Goal: Information Seeking & Learning: Check status

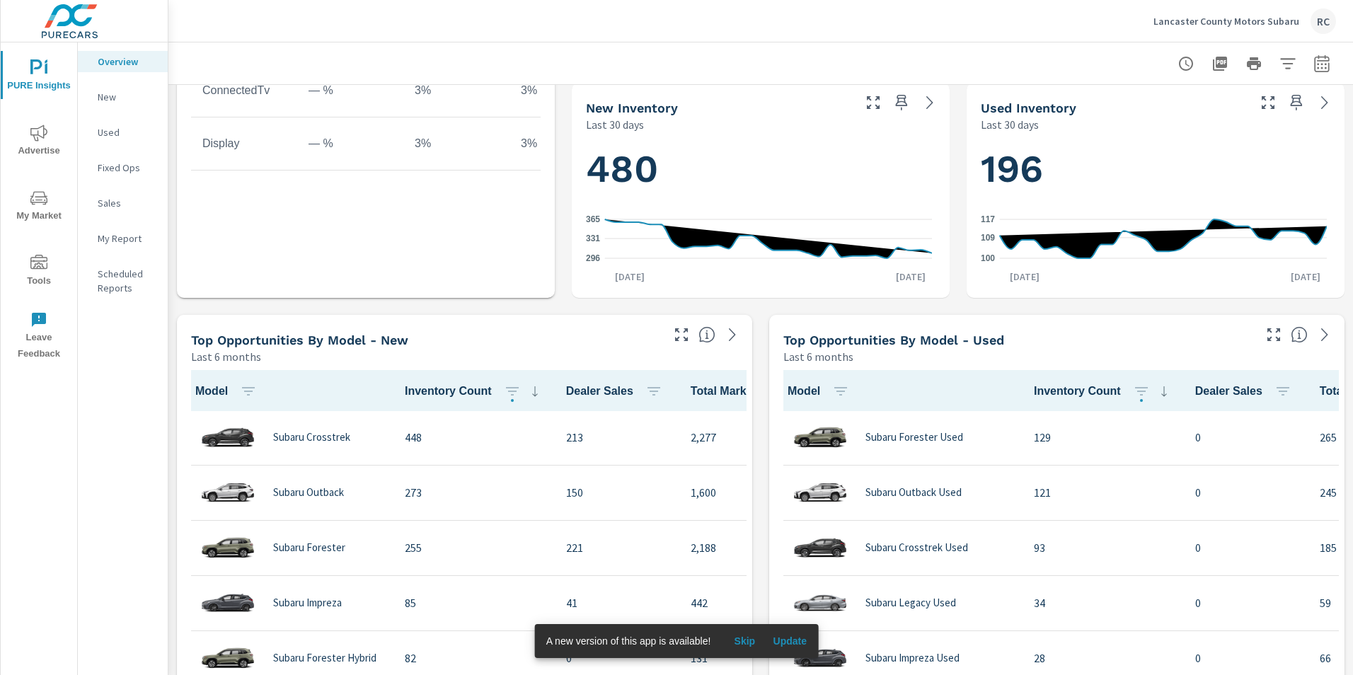
scroll to position [708, 0]
click at [41, 134] on icon "nav menu" at bounding box center [38, 133] width 17 height 17
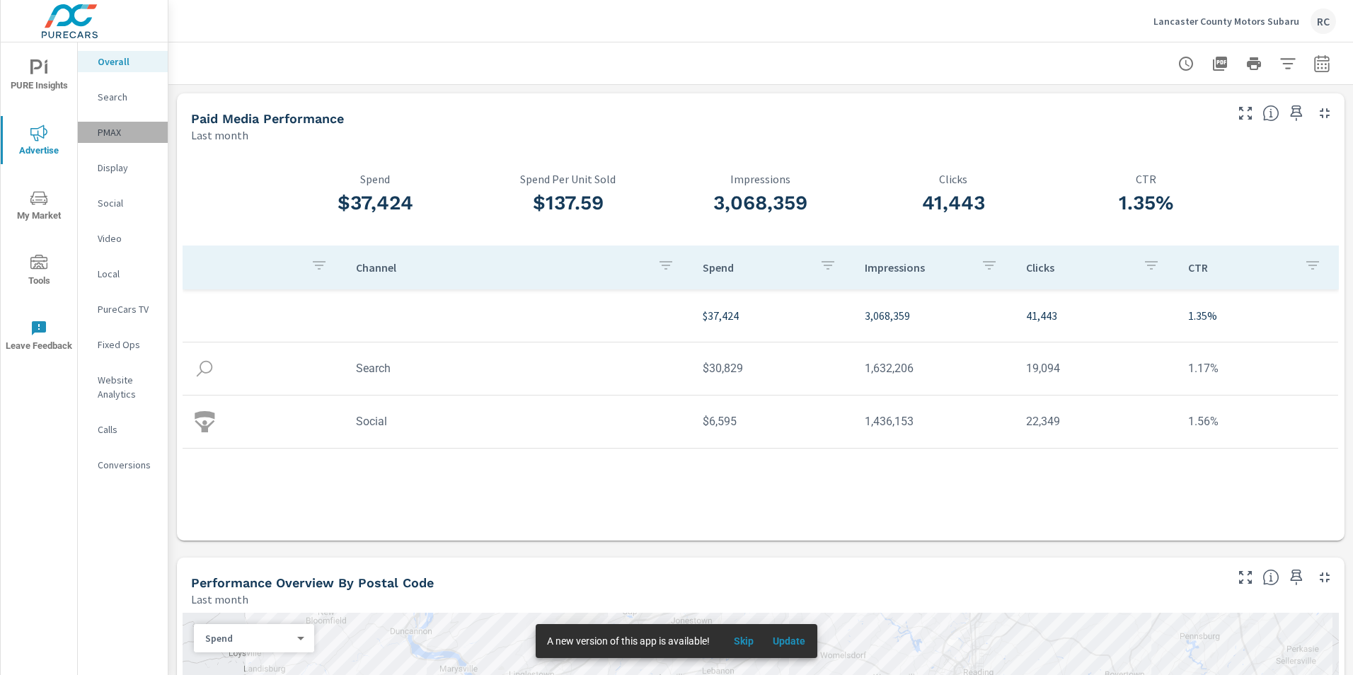
click at [109, 130] on p "PMAX" at bounding box center [127, 132] width 59 height 14
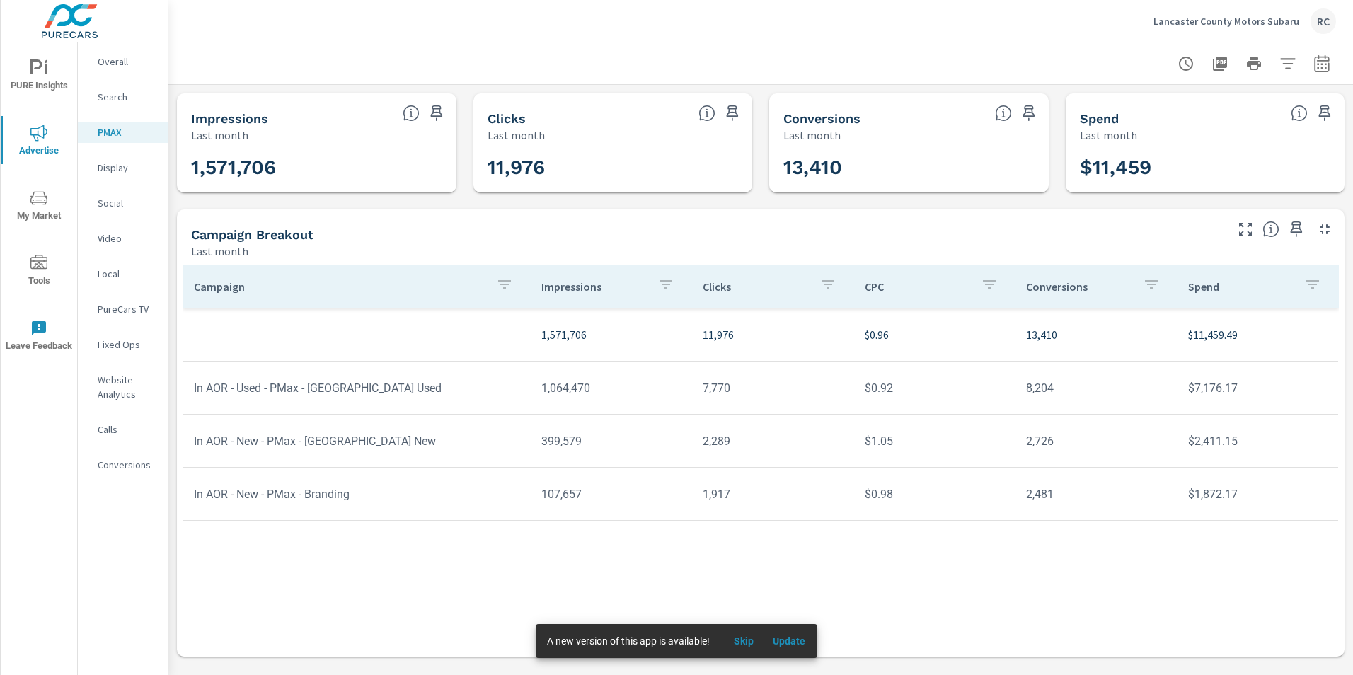
click at [1326, 61] on icon "button" at bounding box center [1321, 62] width 15 height 17
select select "Last month"
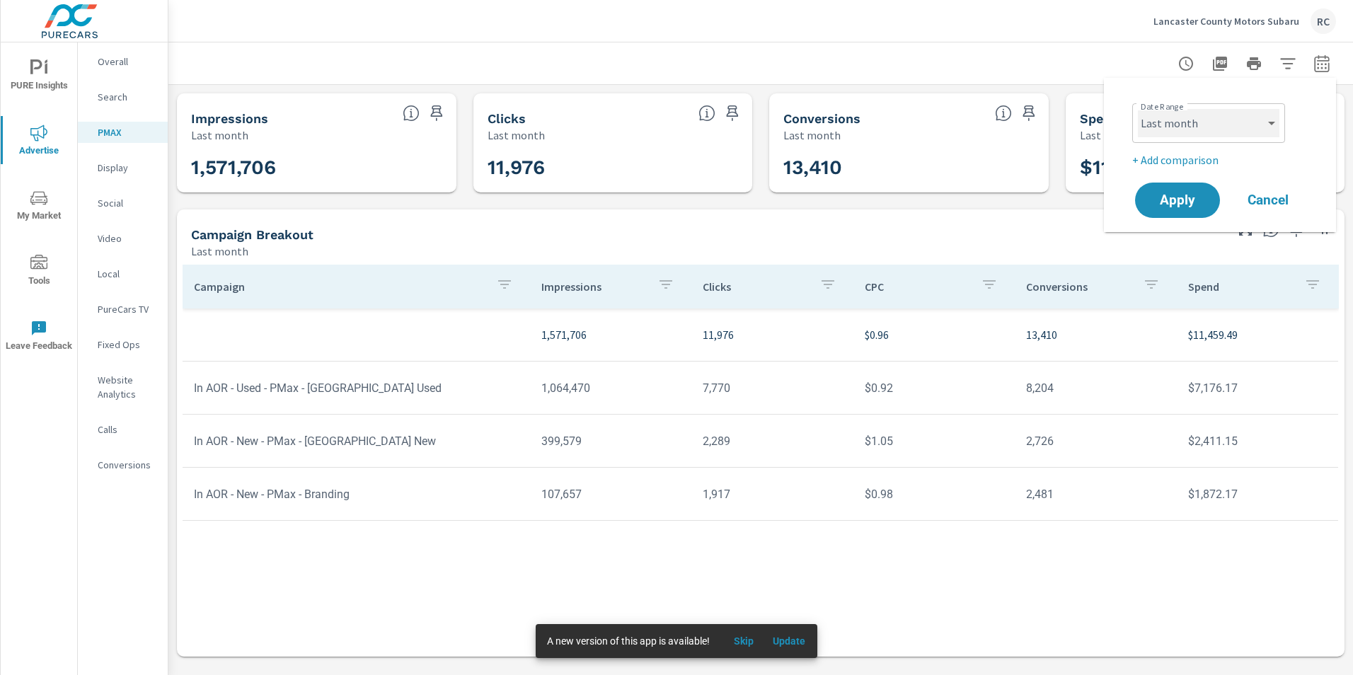
click at [1272, 114] on select "Custom [DATE] Last week Last 7 days Last 14 days Last 30 days Last 45 days Last…" at bounding box center [1209, 123] width 142 height 28
click at [1138, 109] on select "Custom [DATE] Last week Last 7 days Last 14 days Last 30 days Last 45 days Last…" at bounding box center [1209, 123] width 142 height 28
click at [1268, 119] on select "Custom [DATE] Last week Last 7 days Last 14 days Last 30 days Last 45 days Last…" at bounding box center [1209, 123] width 142 height 28
click at [1138, 109] on select "Custom [DATE] Last week Last 7 days Last 14 days Last 30 days Last 45 days Last…" at bounding box center [1209, 123] width 142 height 28
click at [1171, 199] on span "Apply" at bounding box center [1177, 200] width 58 height 13
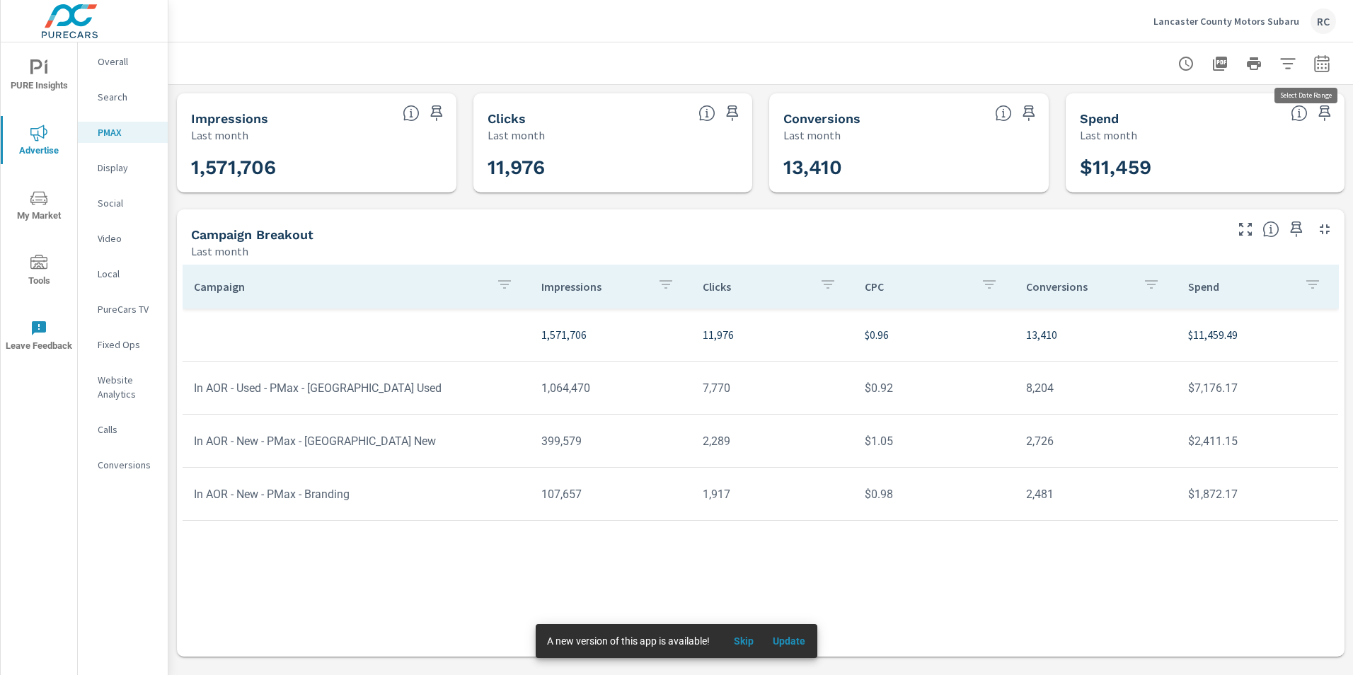
click at [1317, 62] on icon "button" at bounding box center [1321, 63] width 17 height 17
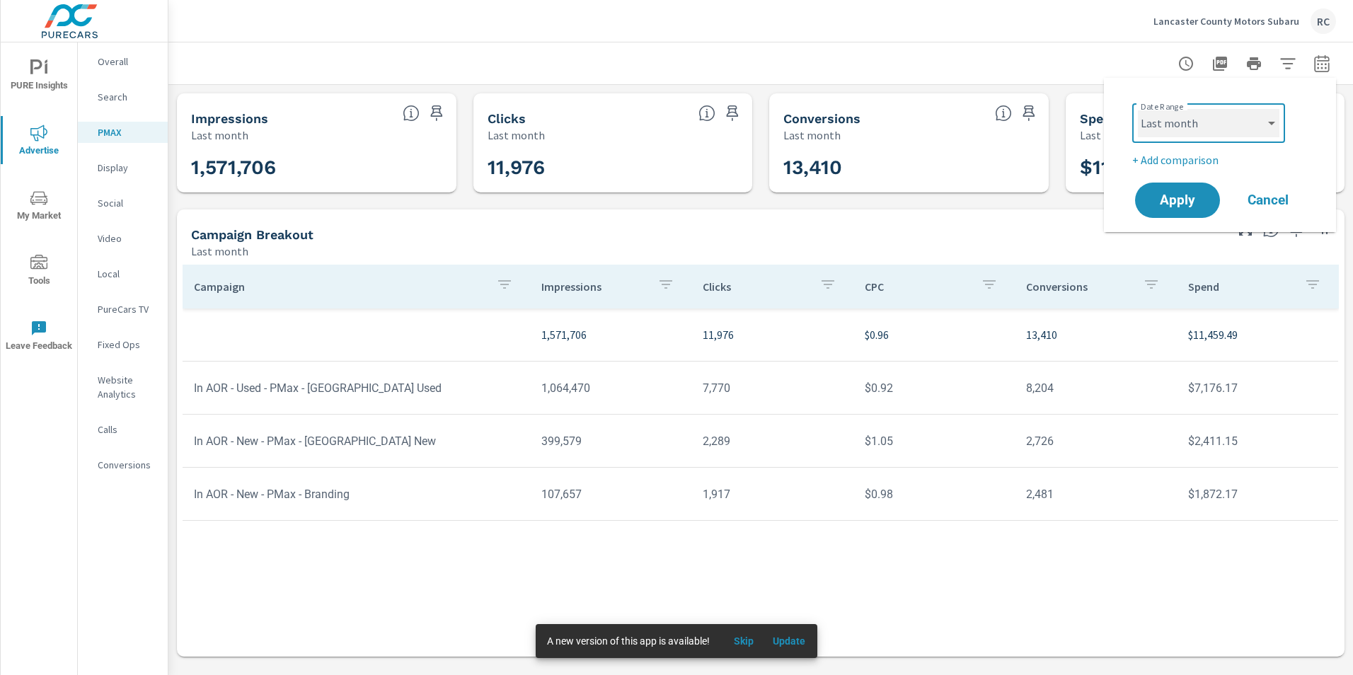
click at [1270, 124] on select "Custom [DATE] Last week Last 7 days Last 14 days Last 30 days Last 45 days Last…" at bounding box center [1209, 123] width 142 height 28
click at [1138, 109] on select "Custom [DATE] Last week Last 7 days Last 14 days Last 30 days Last 45 days Last…" at bounding box center [1209, 123] width 142 height 28
select select "custom"
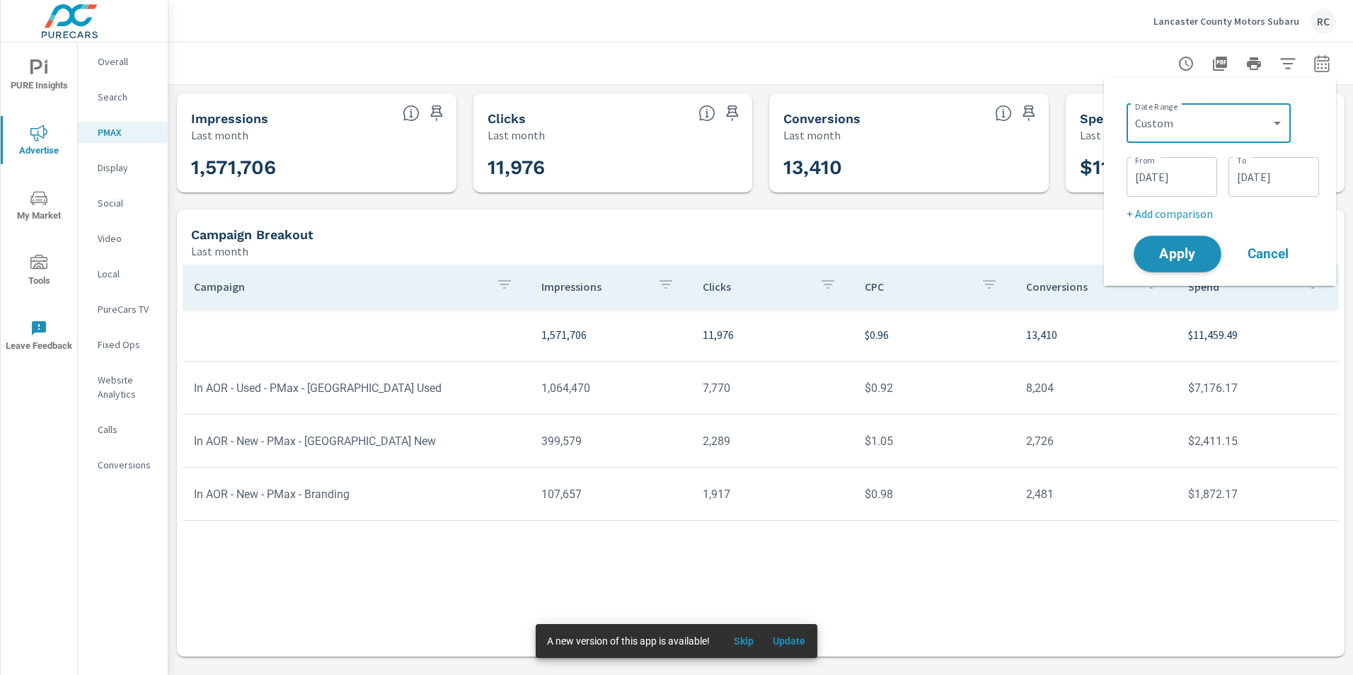
click at [1185, 255] on span "Apply" at bounding box center [1177, 254] width 58 height 13
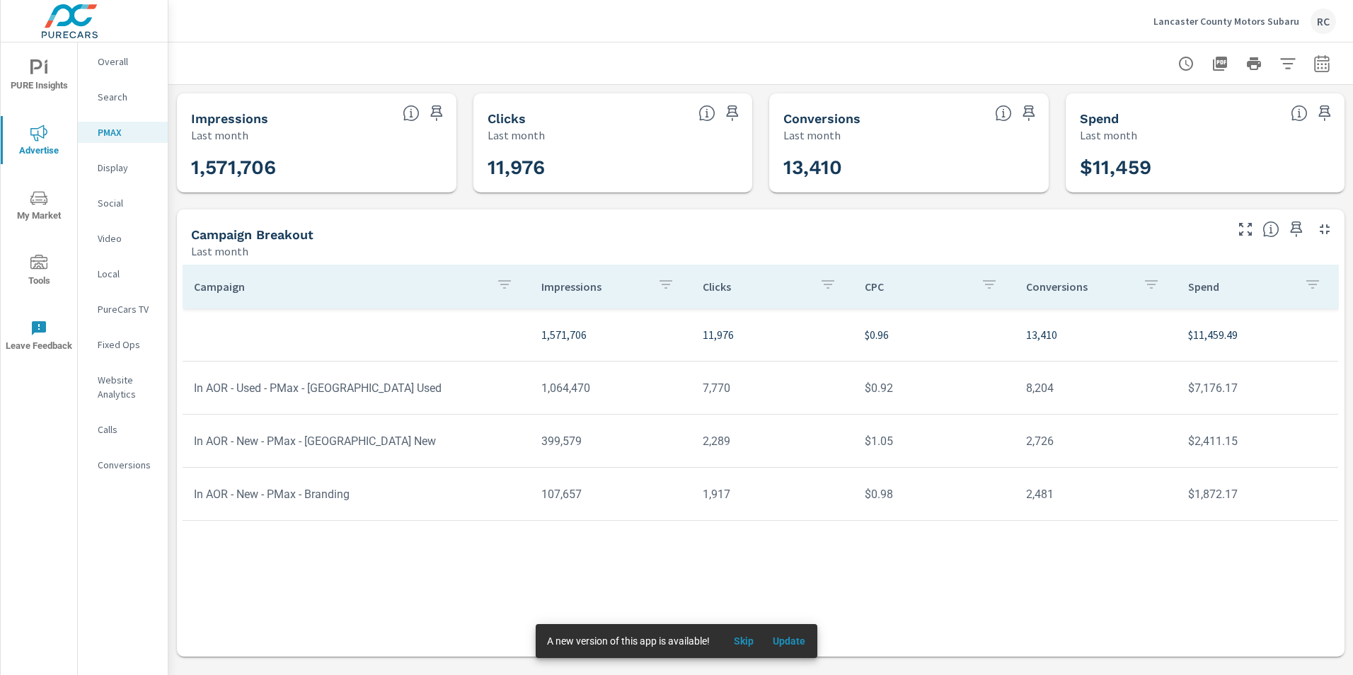
click at [32, 72] on icon "nav menu" at bounding box center [36, 66] width 12 height 15
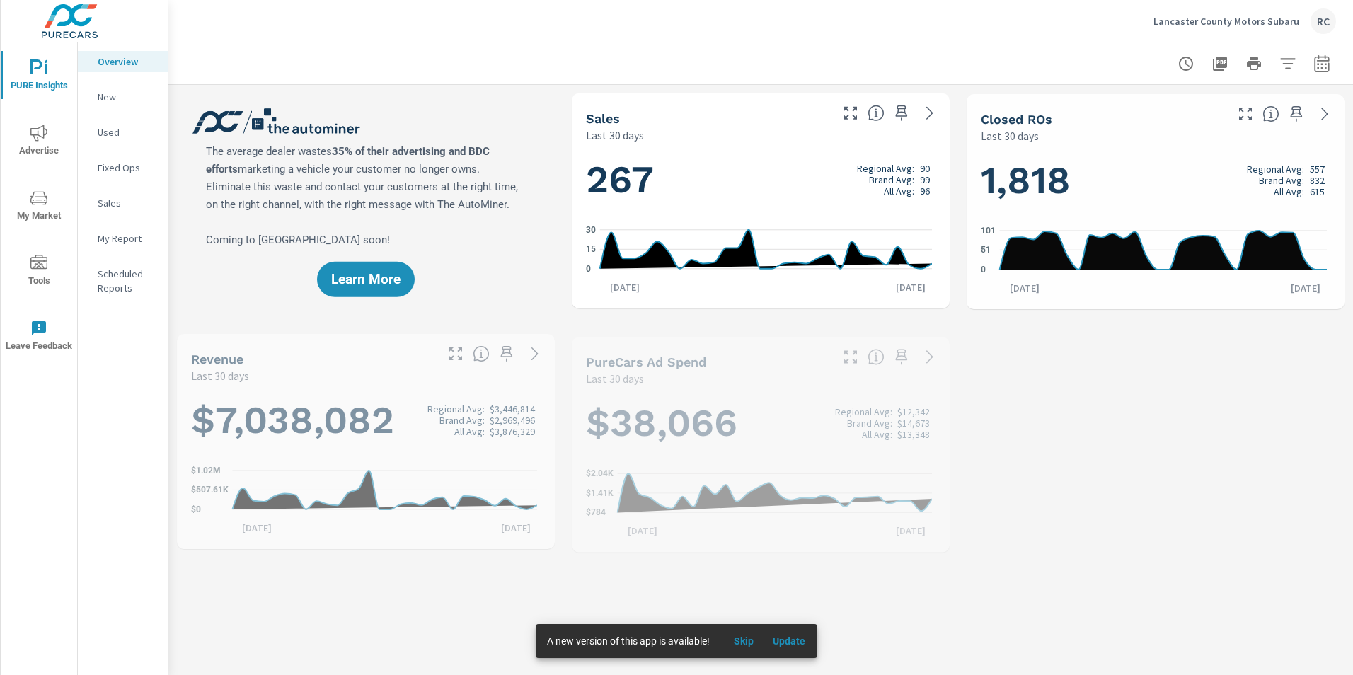
scroll to position [1, 0]
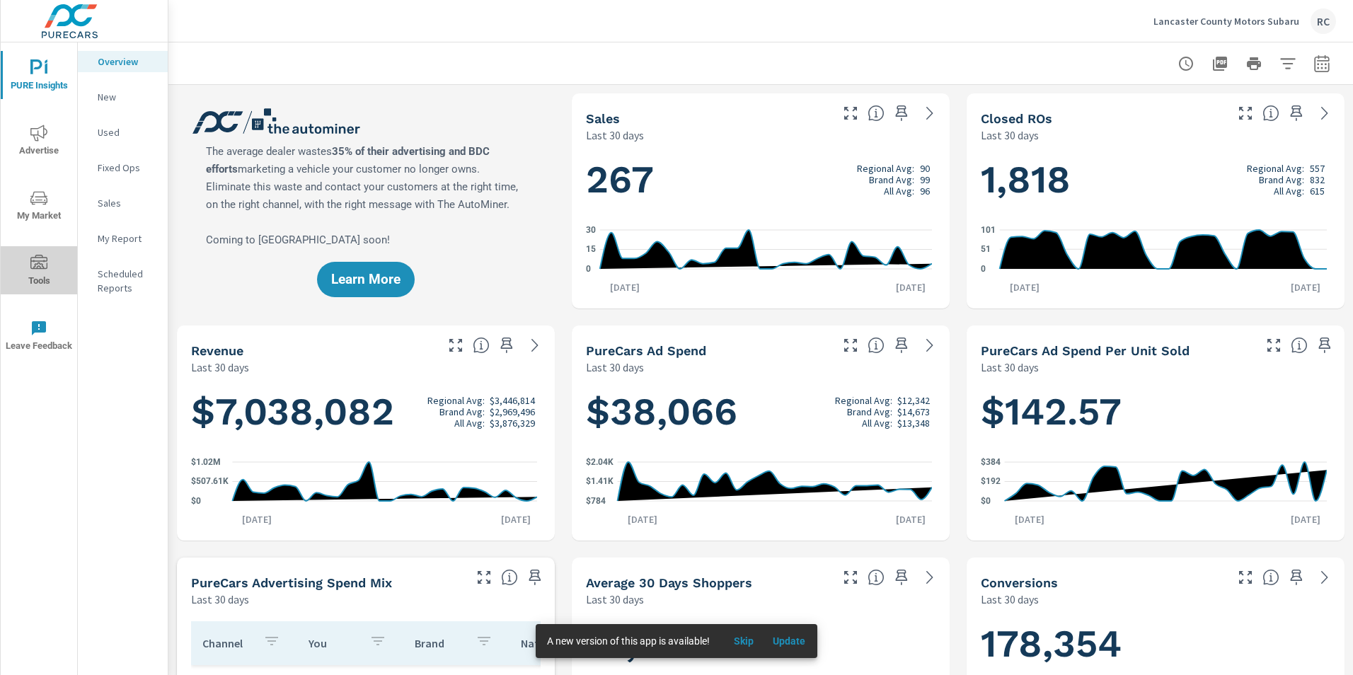
click at [47, 263] on icon "nav menu" at bounding box center [38, 263] width 17 height 17
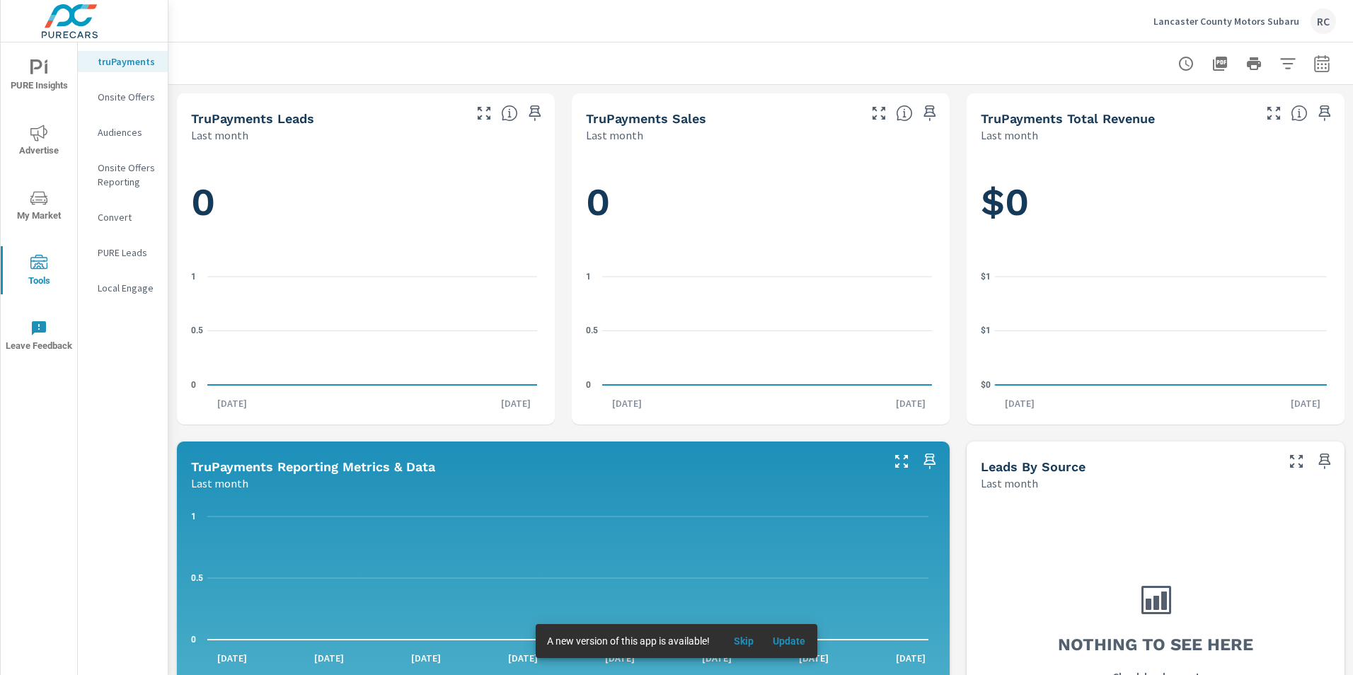
click at [40, 136] on icon "nav menu" at bounding box center [38, 133] width 17 height 16
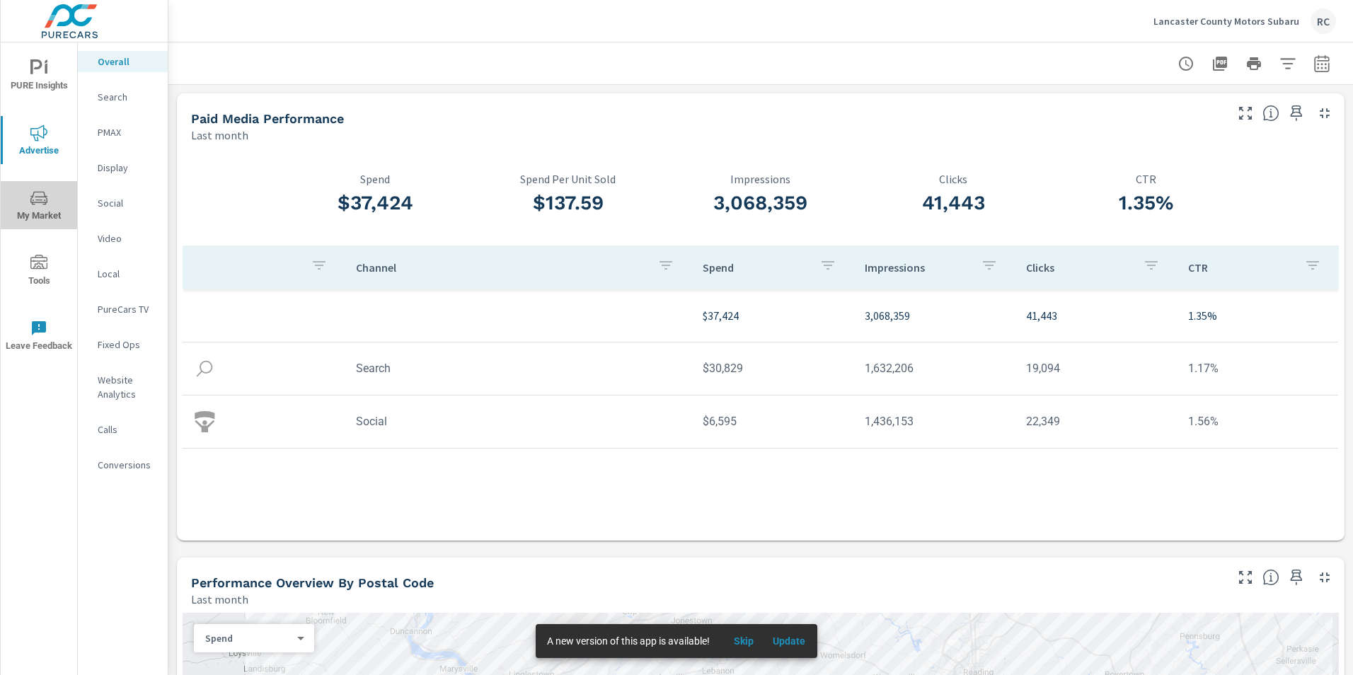
click at [37, 204] on icon "nav menu" at bounding box center [38, 198] width 17 height 17
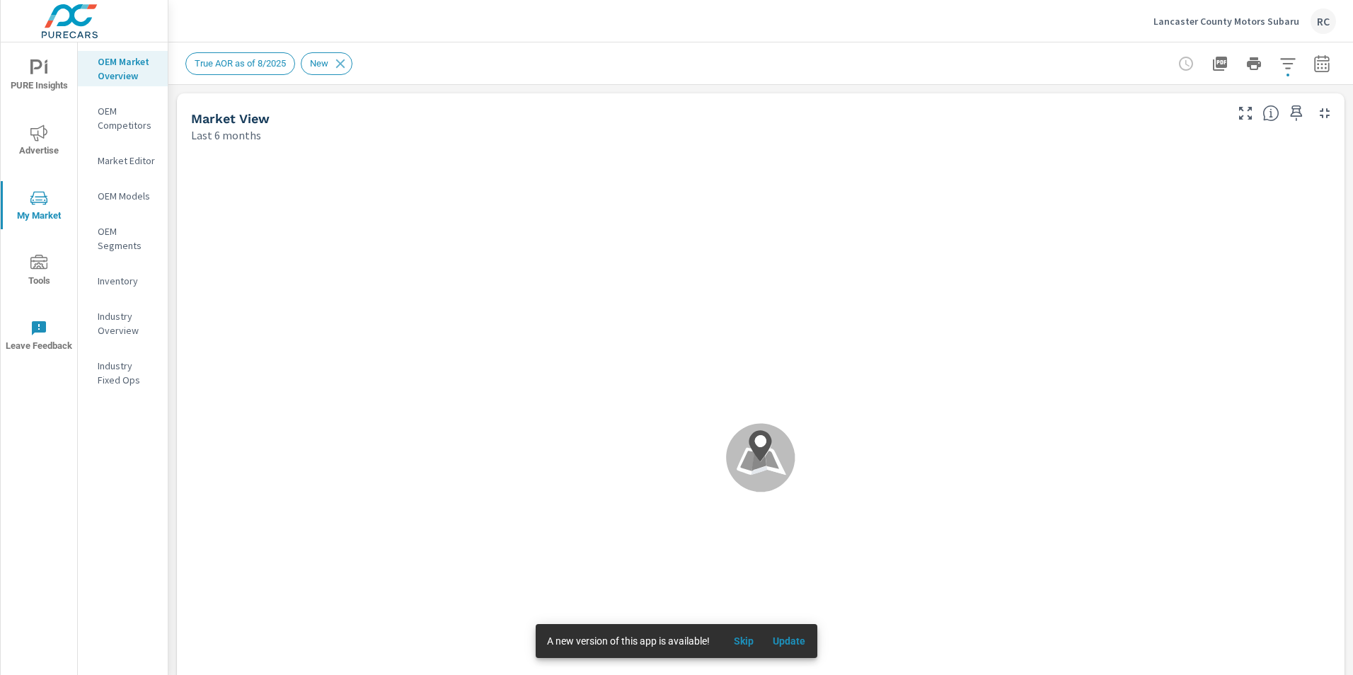
click at [42, 258] on icon "nav menu" at bounding box center [38, 262] width 17 height 14
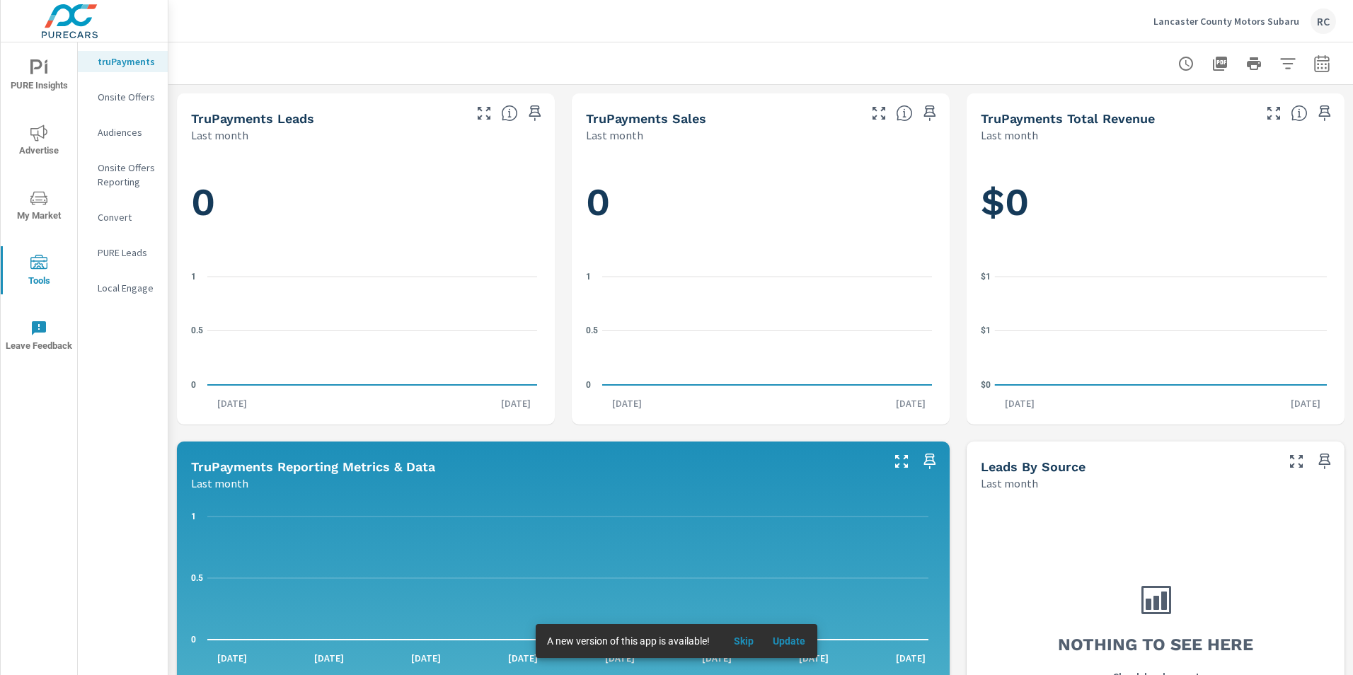
click at [31, 73] on icon "nav menu" at bounding box center [36, 66] width 12 height 15
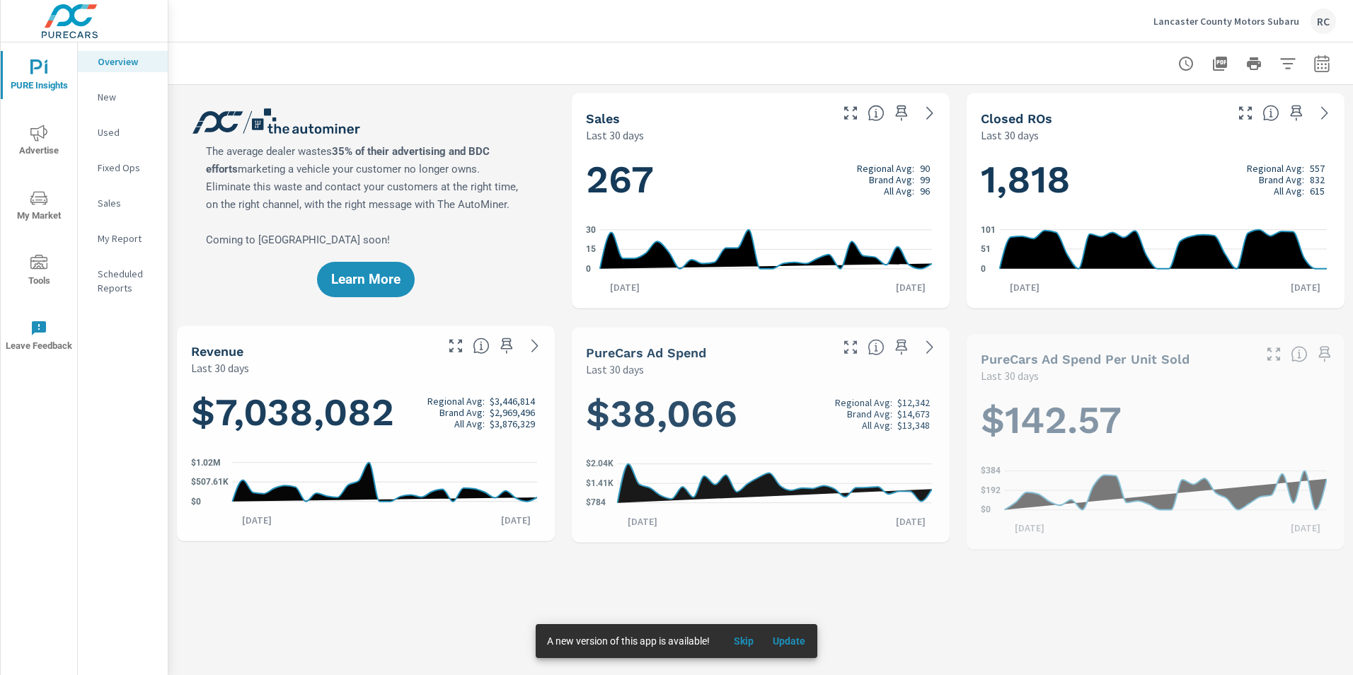
scroll to position [1, 0]
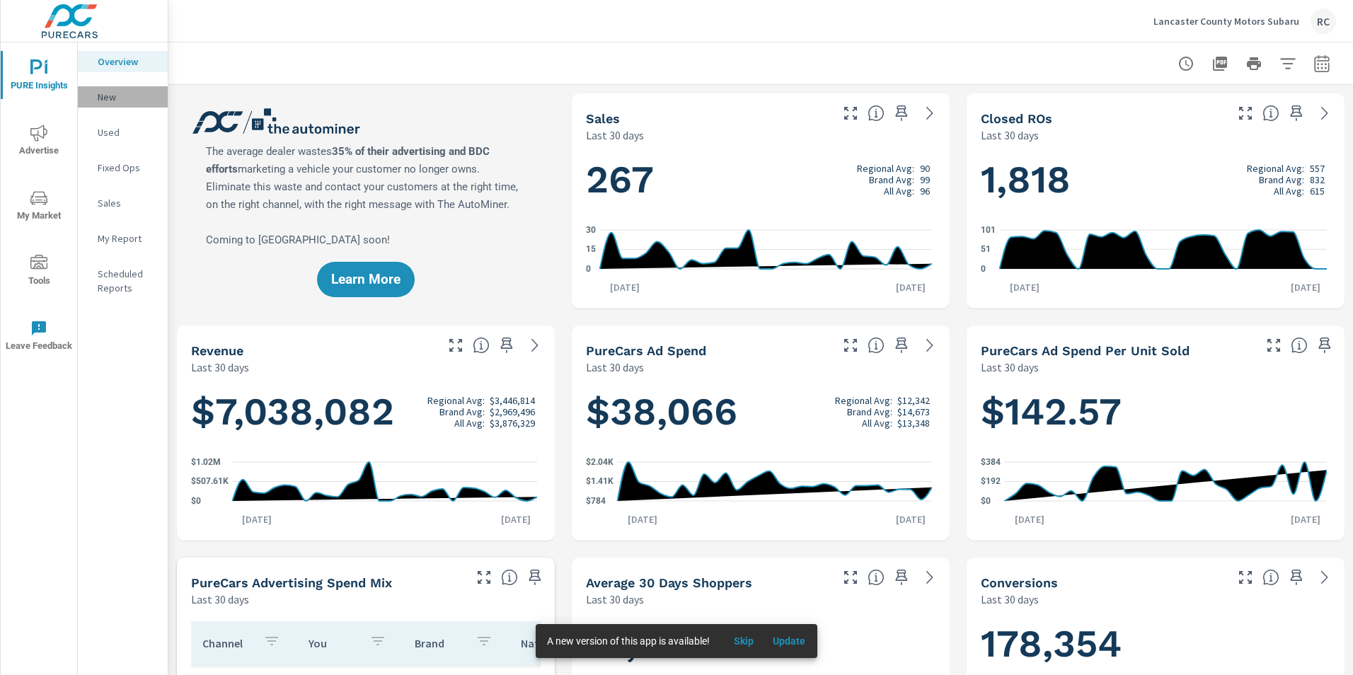
click at [108, 94] on p "New" at bounding box center [127, 97] width 59 height 14
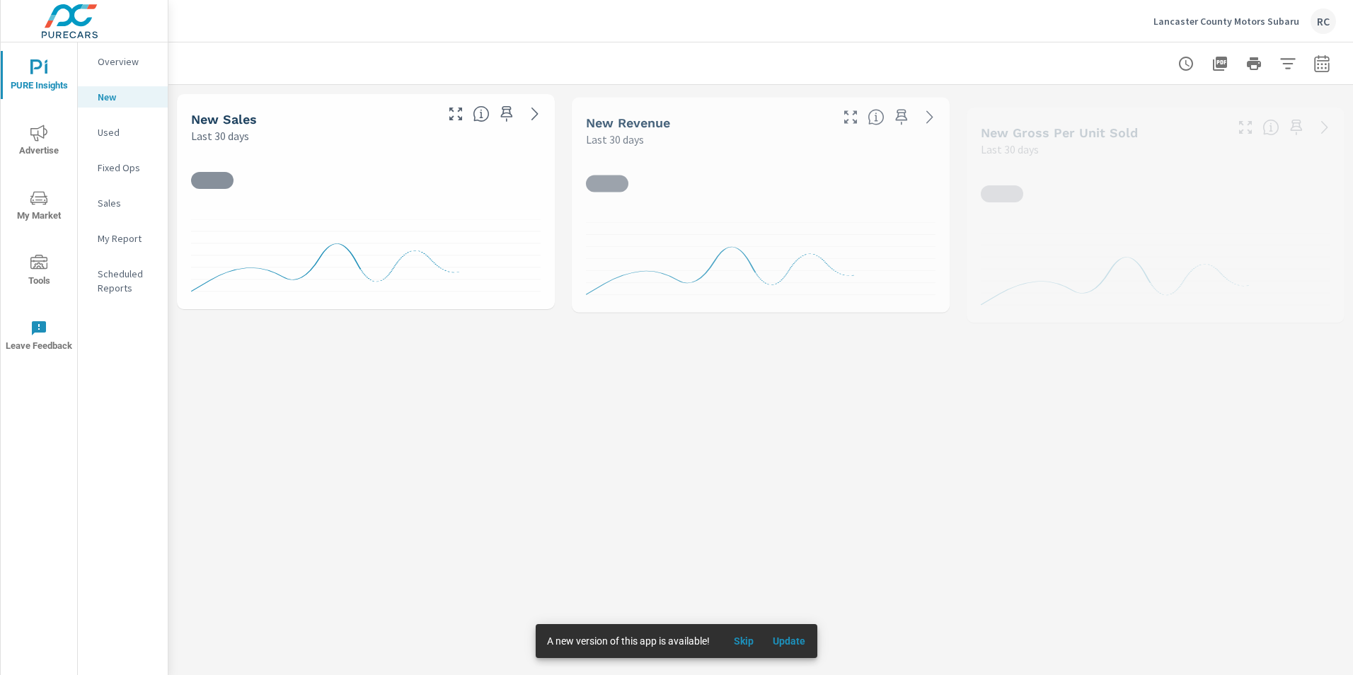
scroll to position [1, 0]
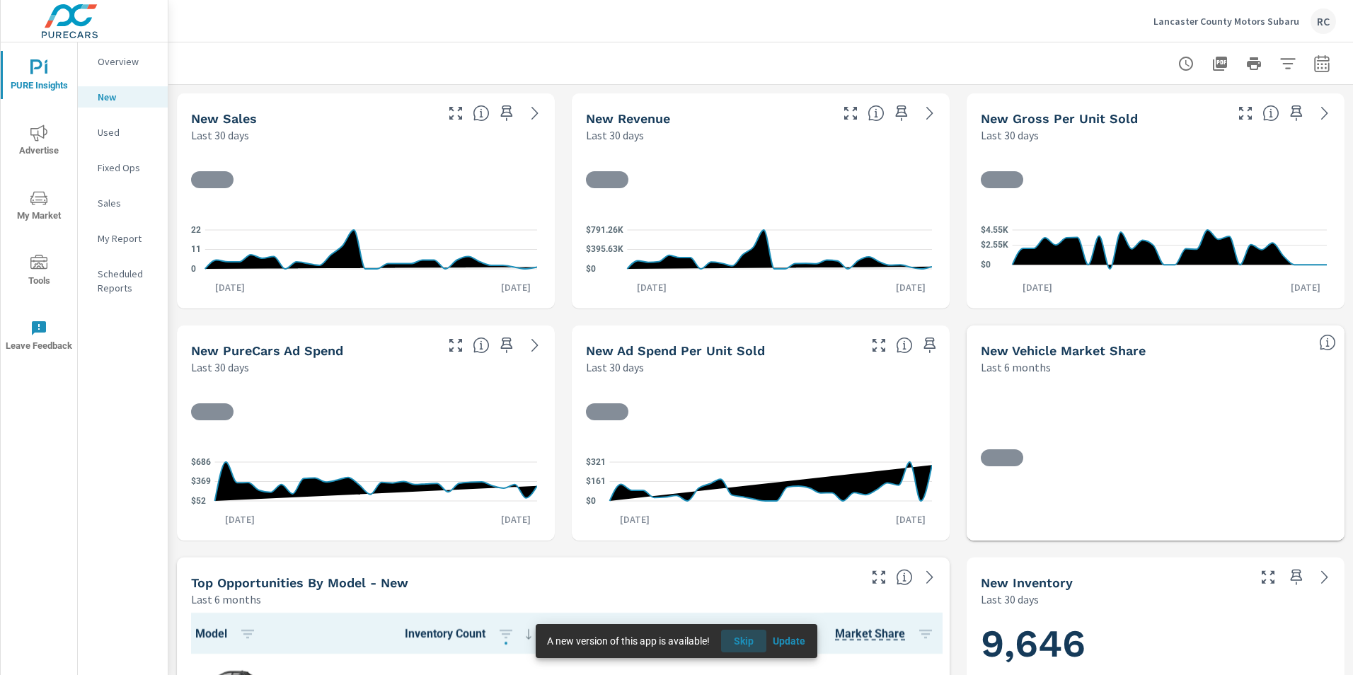
click at [744, 640] on span "Skip" at bounding box center [744, 641] width 34 height 13
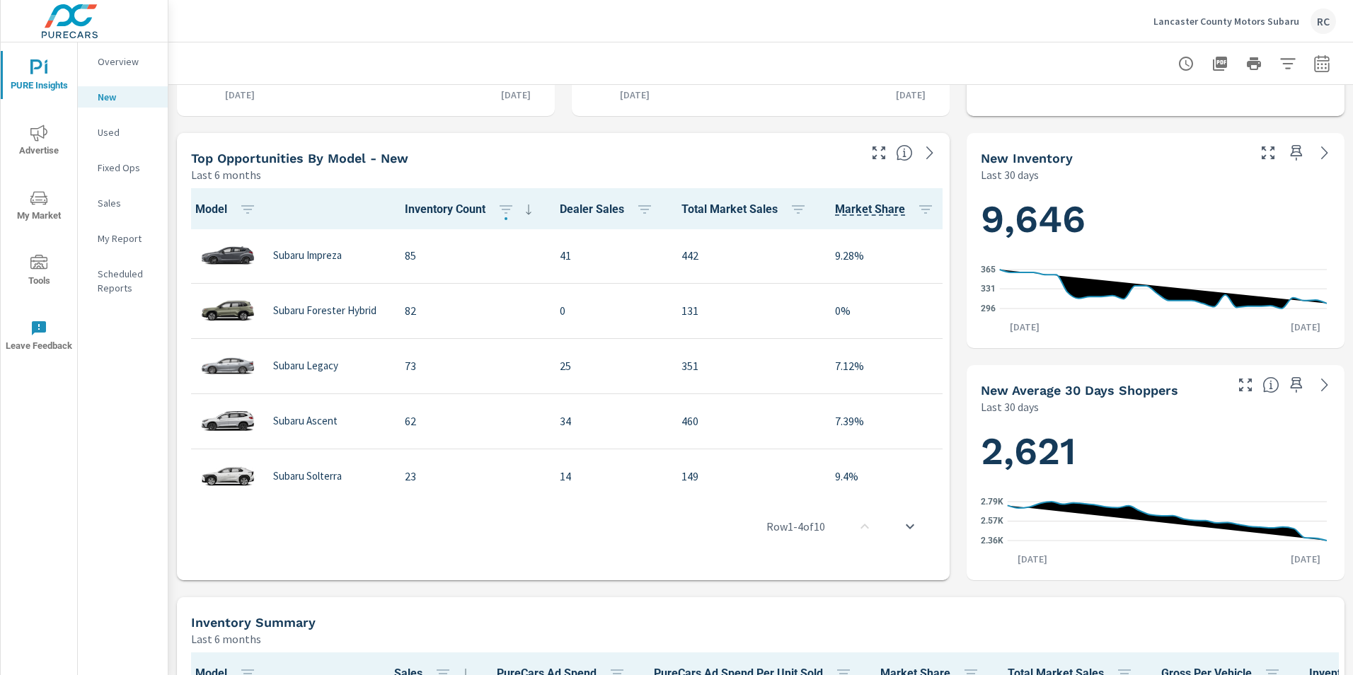
scroll to position [213, 0]
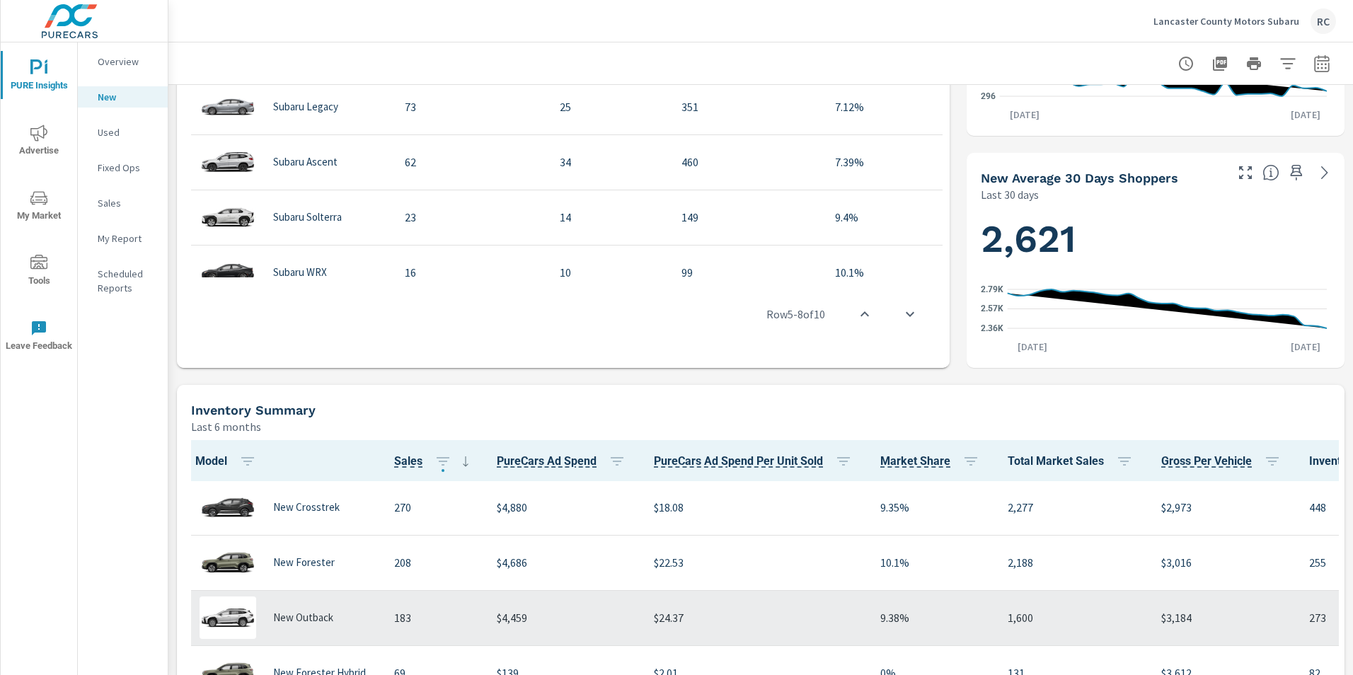
scroll to position [125, 0]
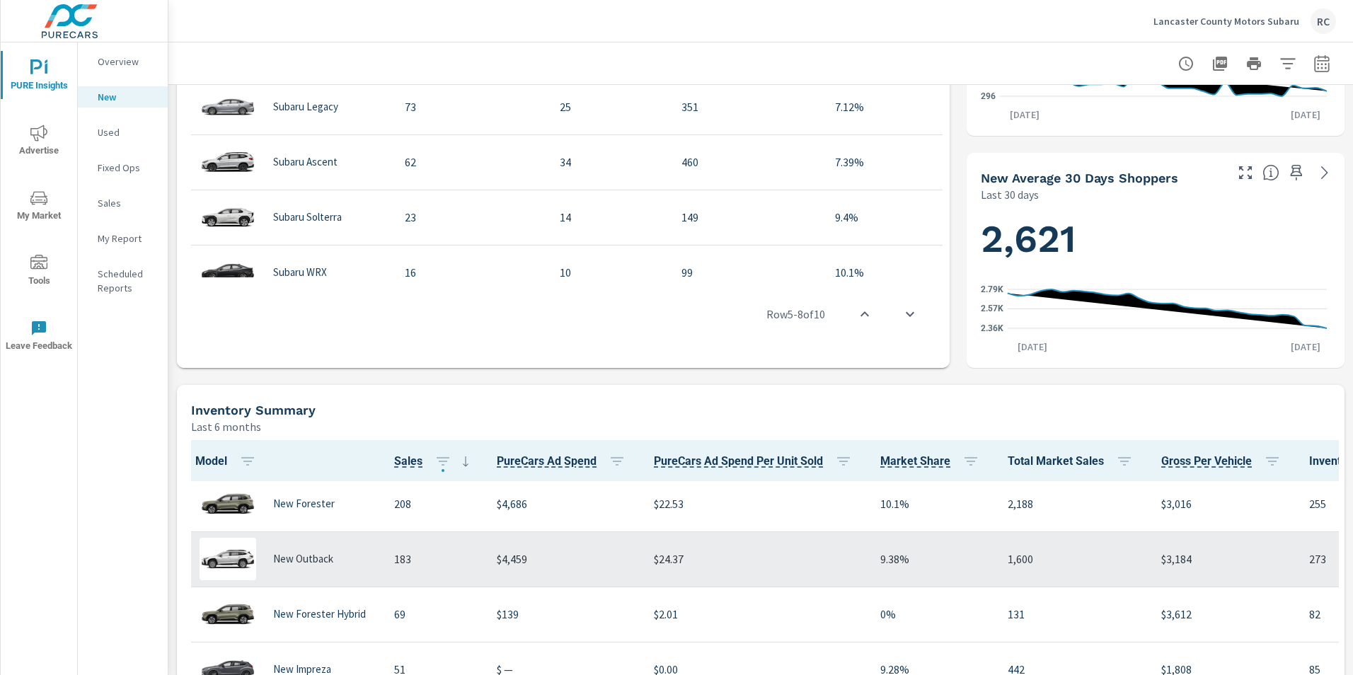
scroll to position [54, 0]
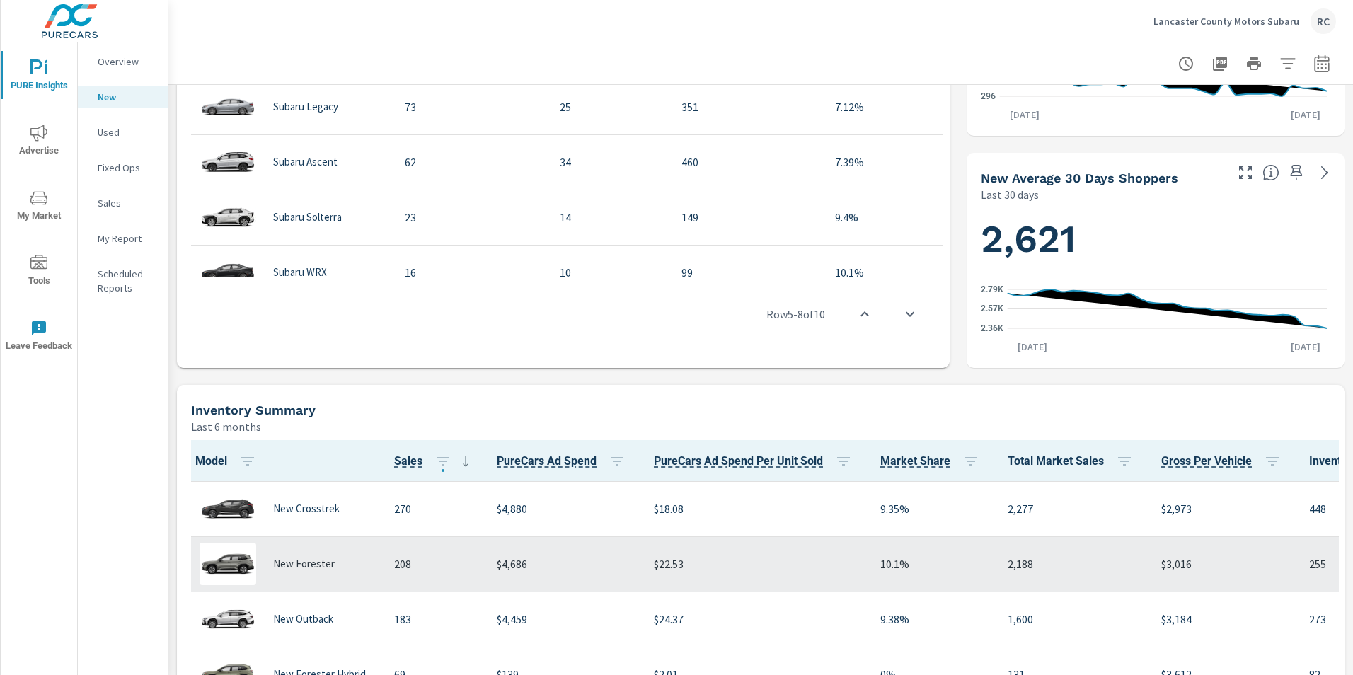
scroll to position [125, 0]
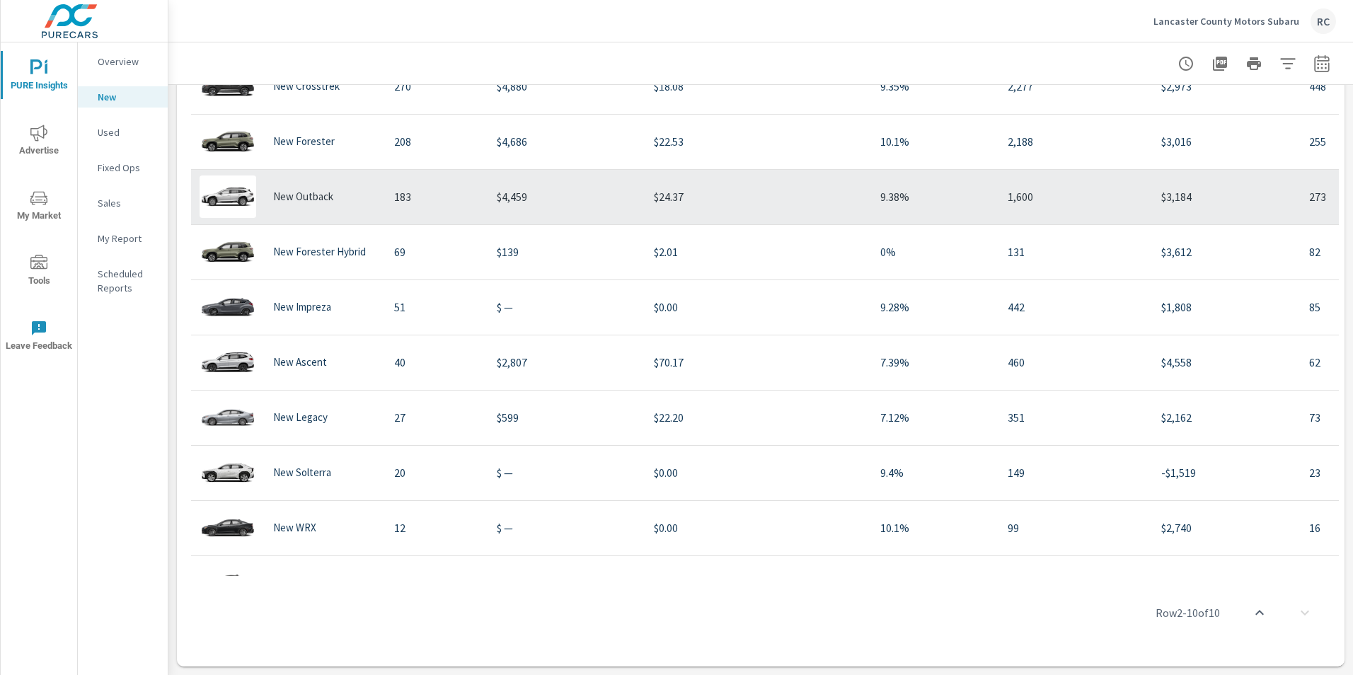
scroll to position [54, 0]
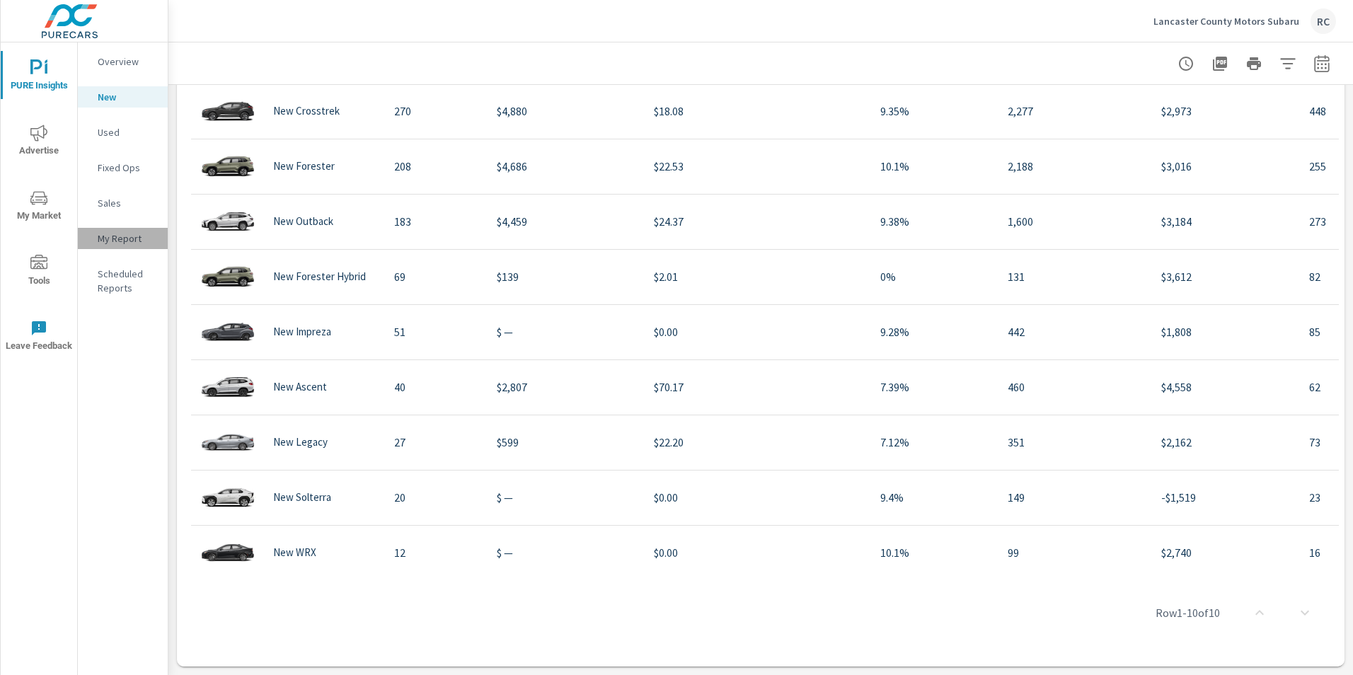
click at [117, 240] on p "My Report" at bounding box center [127, 238] width 59 height 14
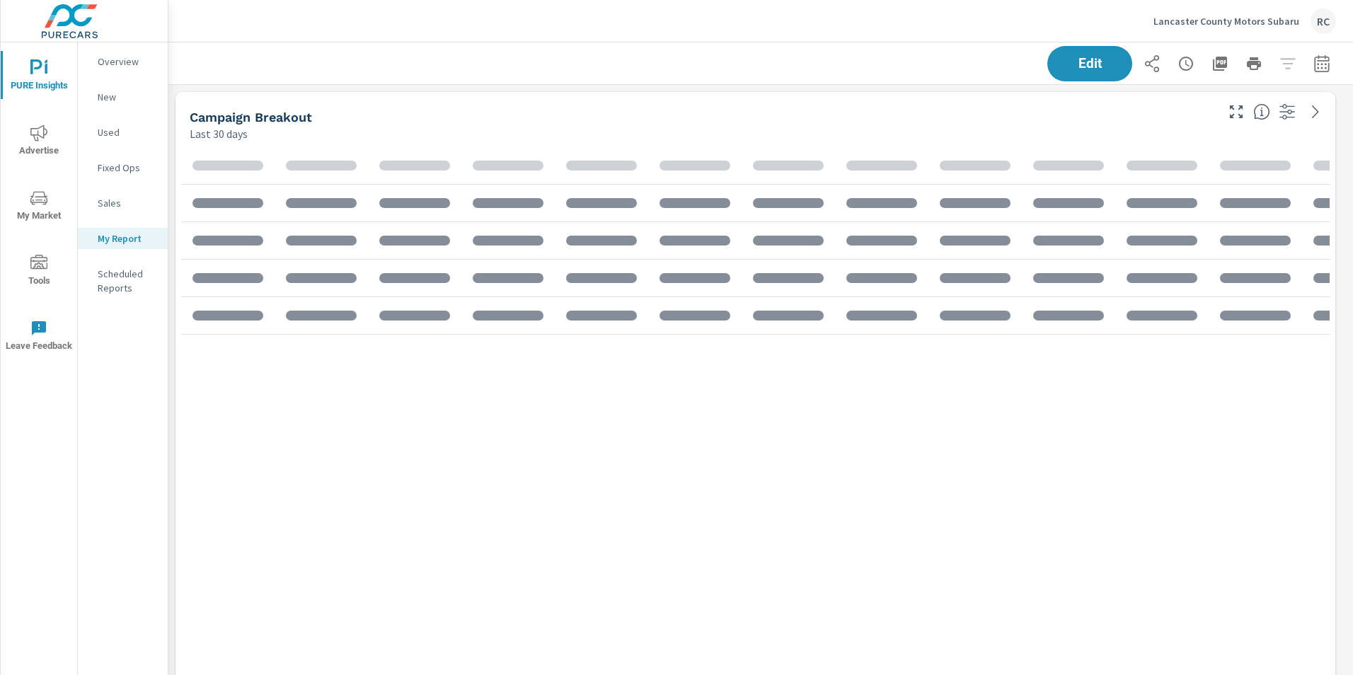
scroll to position [680, 1196]
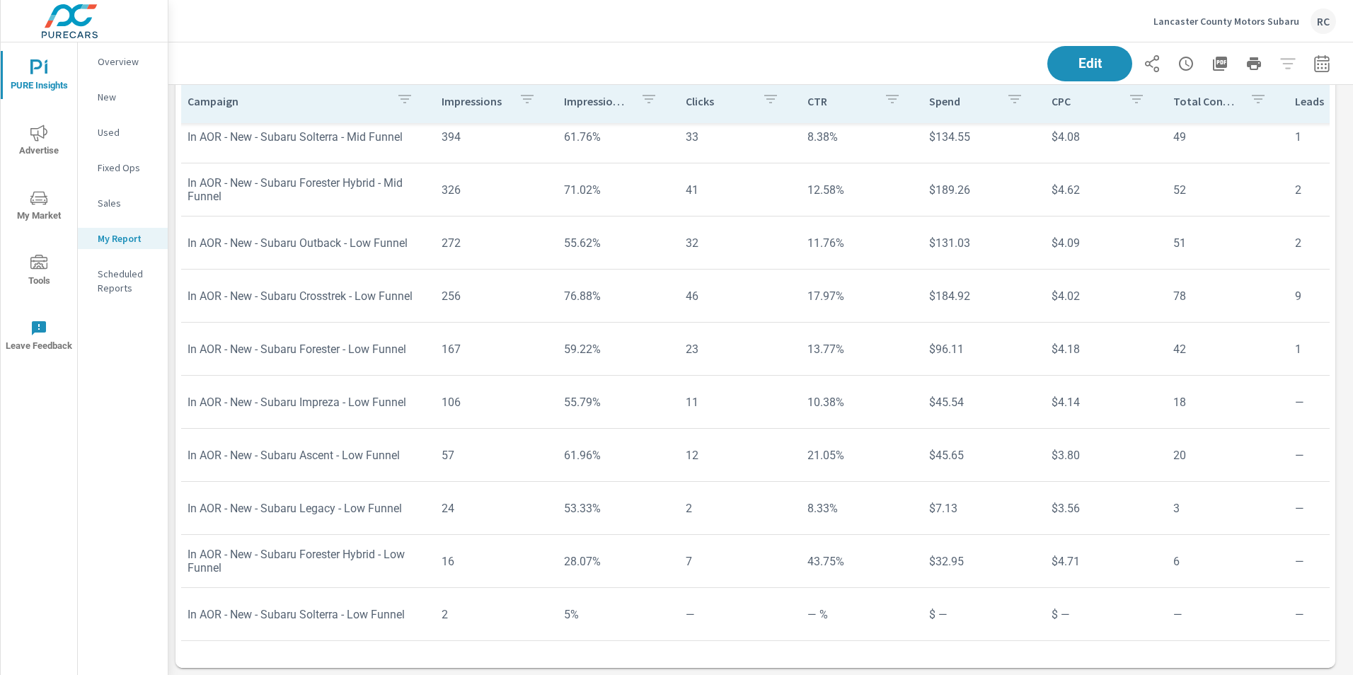
scroll to position [662, 0]
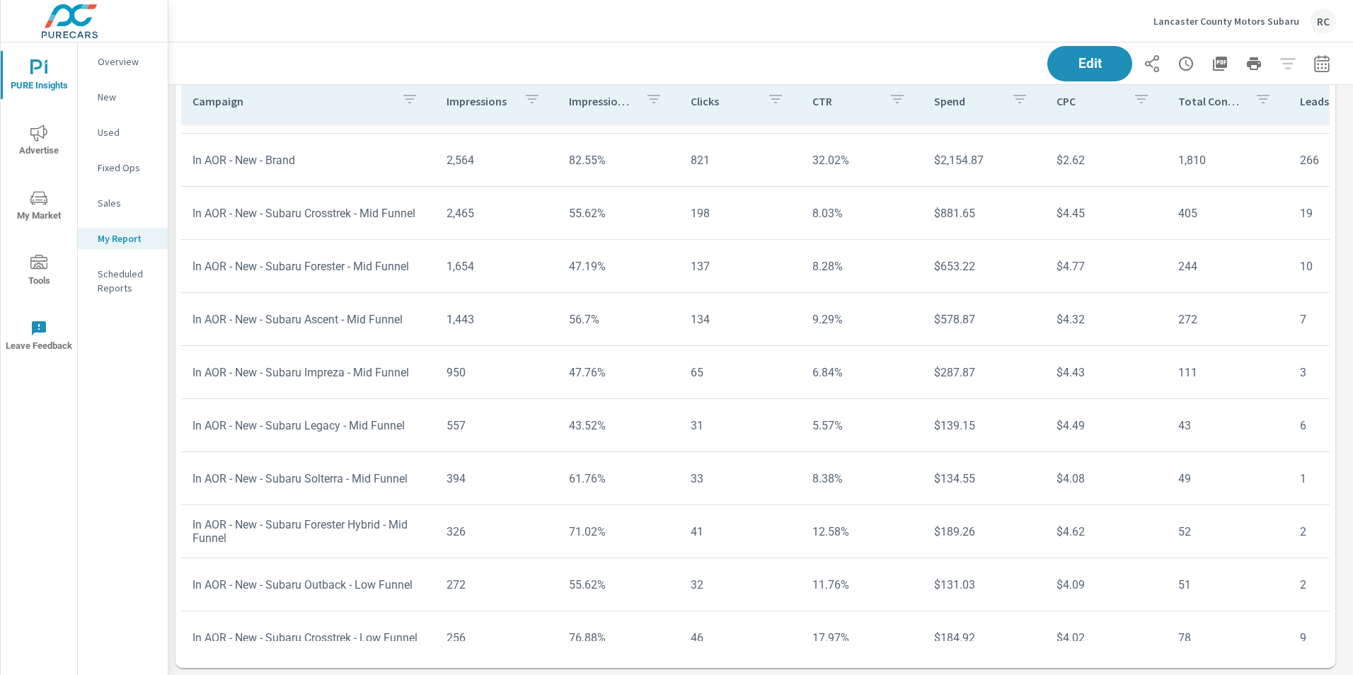
scroll to position [186, 0]
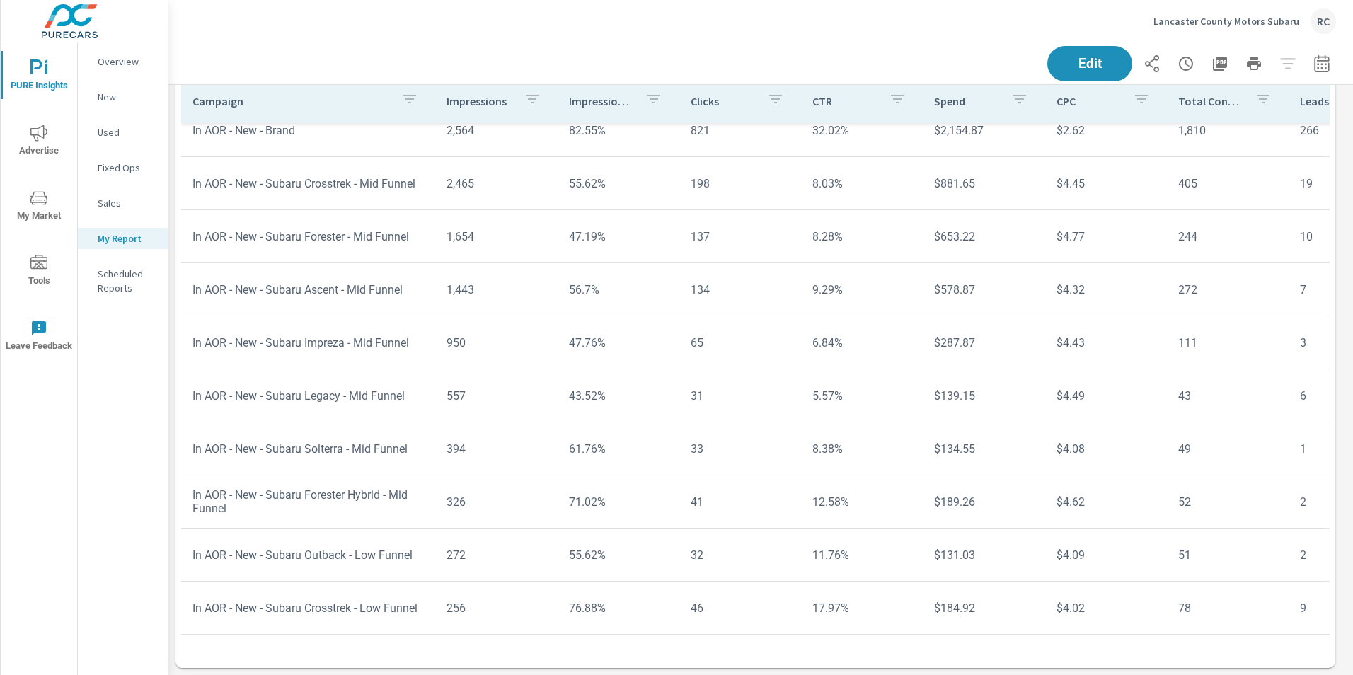
scroll to position [354, 0]
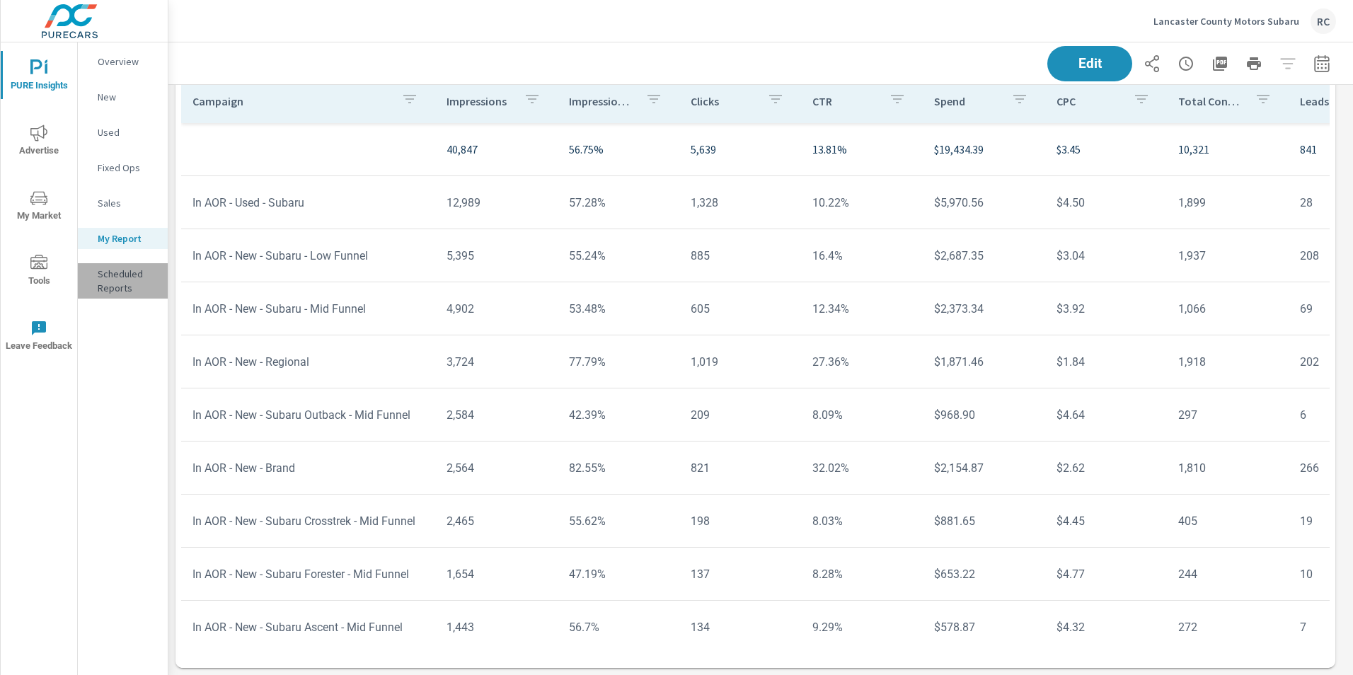
click at [113, 279] on p "Scheduled Reports" at bounding box center [127, 281] width 59 height 28
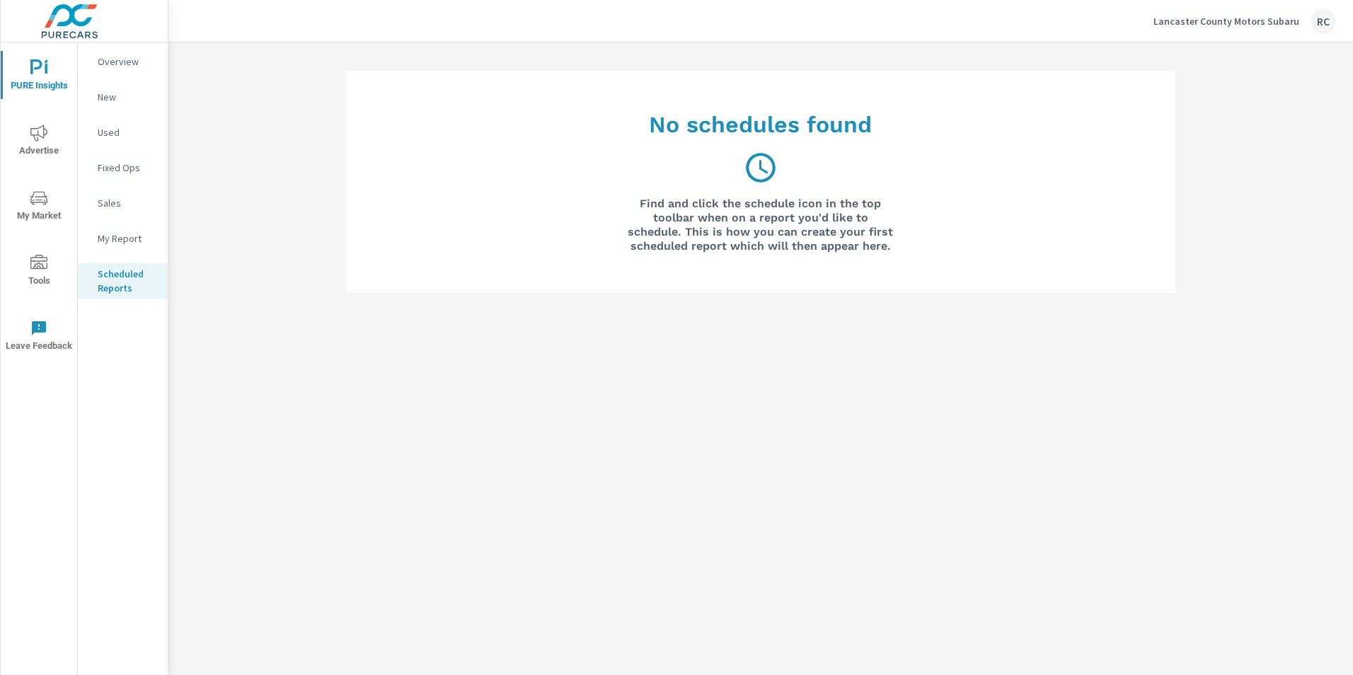
click at [110, 61] on p "Overview" at bounding box center [127, 61] width 59 height 14
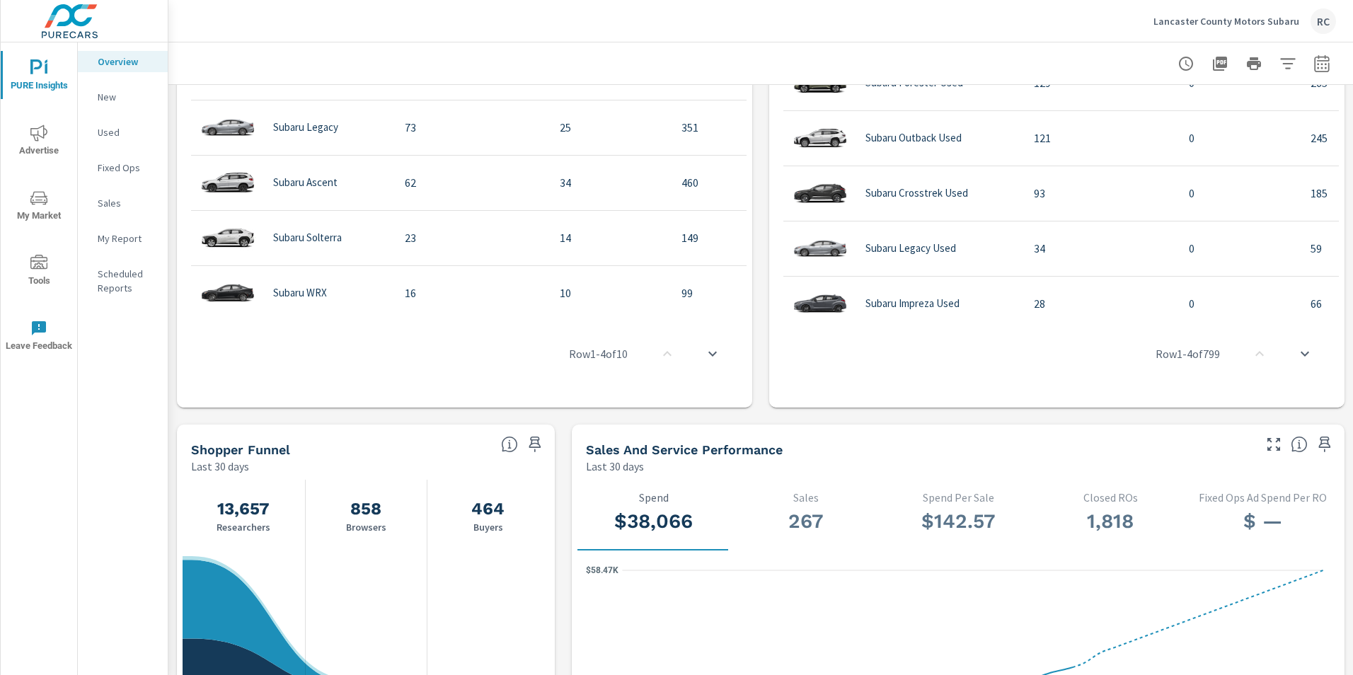
scroll to position [302, 0]
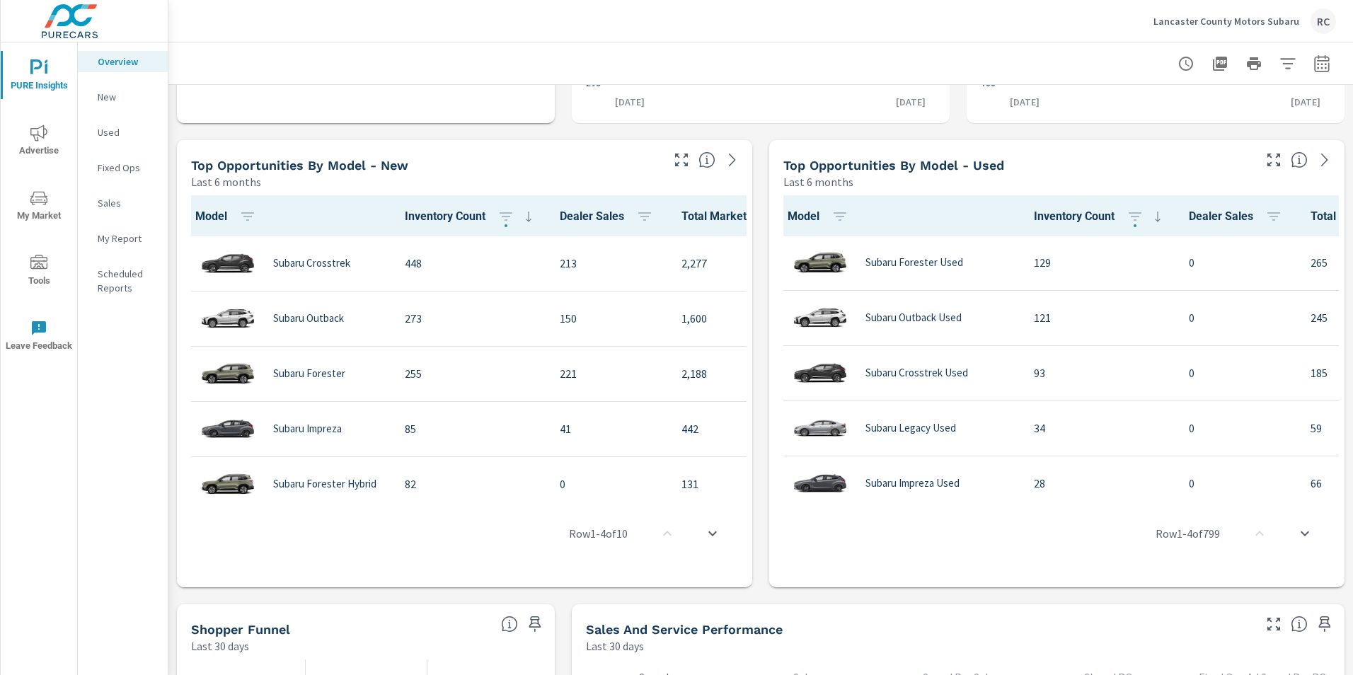
scroll to position [457, 0]
